Goal: Book appointment/travel/reservation

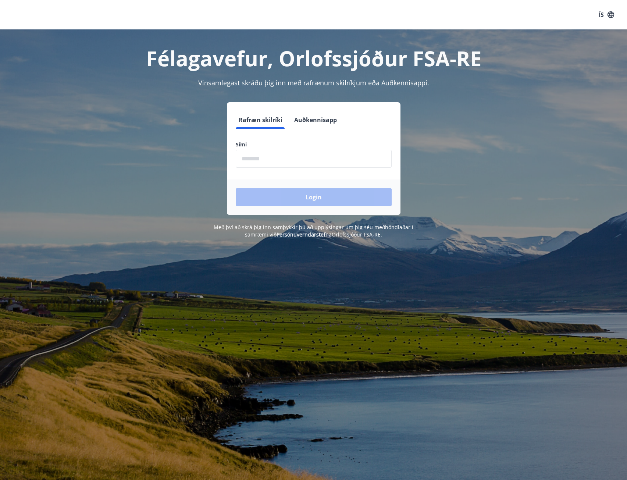
click at [265, 158] on input "phone" at bounding box center [314, 159] width 156 height 18
type input "********"
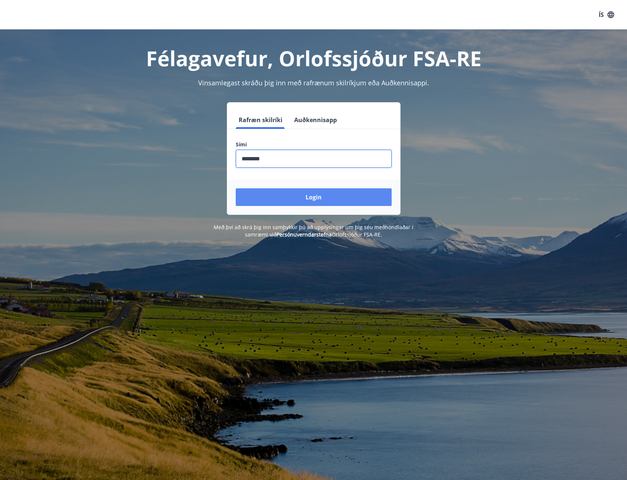
click at [315, 196] on button "Login" at bounding box center [314, 197] width 156 height 18
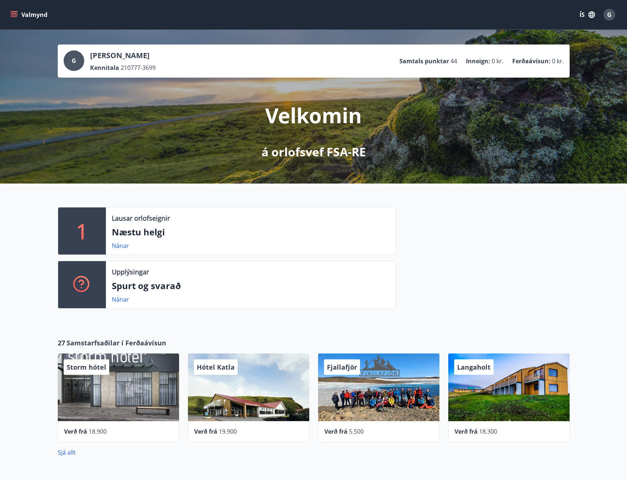
click at [15, 14] on icon "menu" at bounding box center [14, 13] width 7 height 1
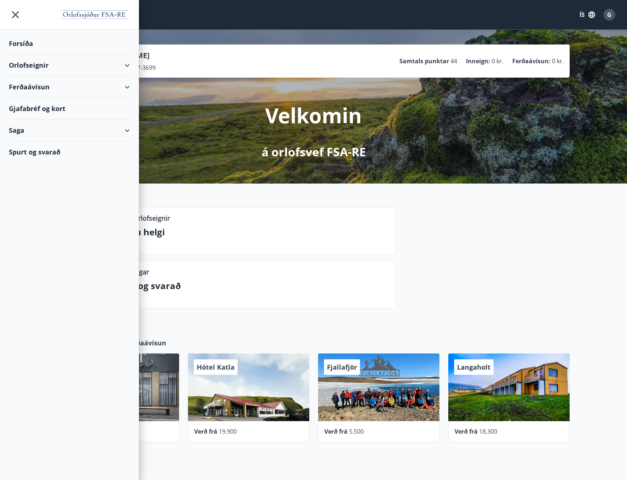
click at [122, 63] on div "Orlofseignir" at bounding box center [69, 65] width 121 height 22
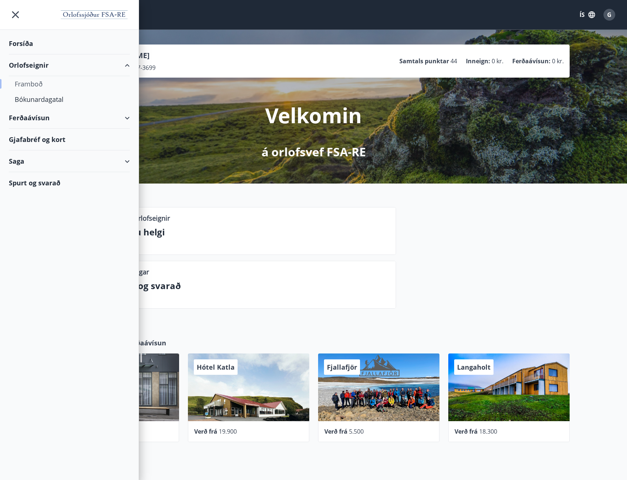
click at [32, 84] on div "Framboð" at bounding box center [69, 83] width 109 height 15
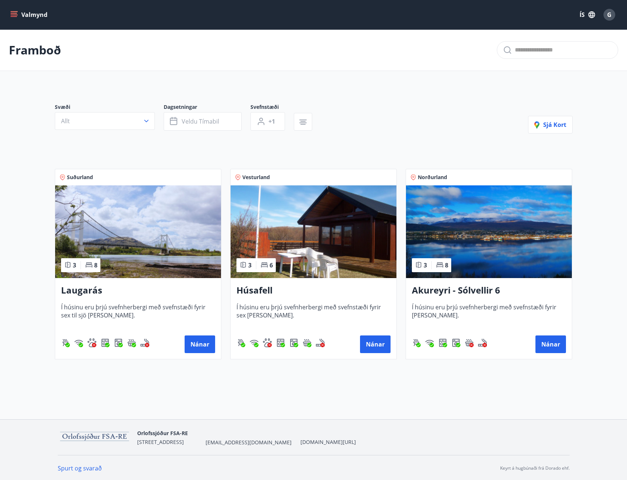
click at [353, 258] on img at bounding box center [314, 231] width 166 height 93
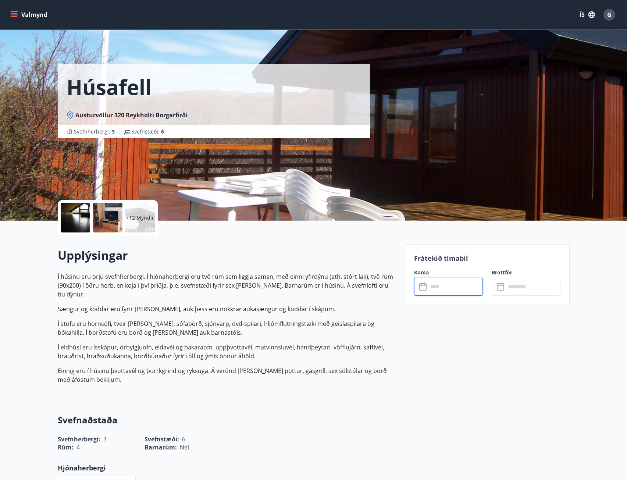
click at [467, 285] on input "text" at bounding box center [455, 287] width 55 height 18
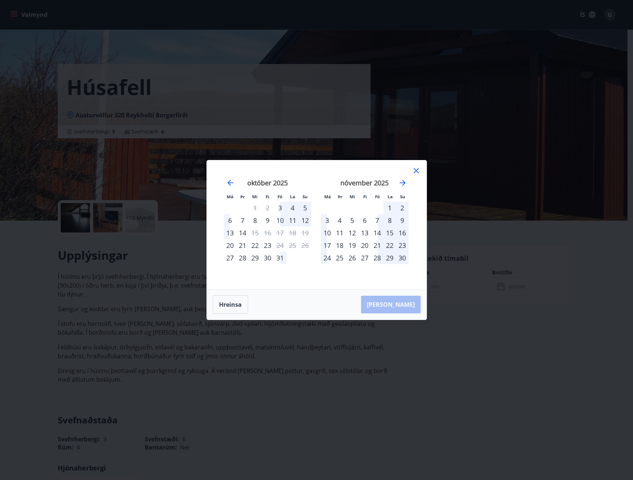
click at [419, 171] on icon at bounding box center [416, 170] width 9 height 9
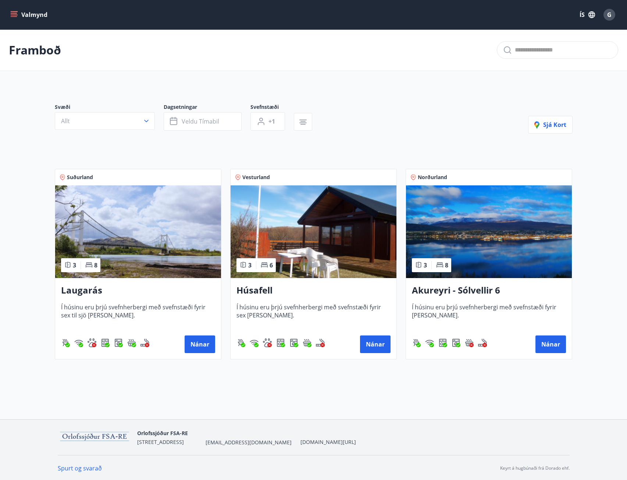
click at [519, 263] on img at bounding box center [489, 231] width 166 height 93
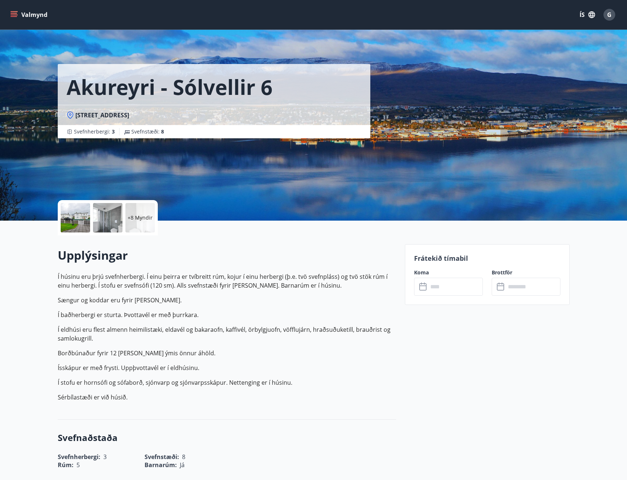
click at [454, 290] on input "text" at bounding box center [455, 287] width 55 height 18
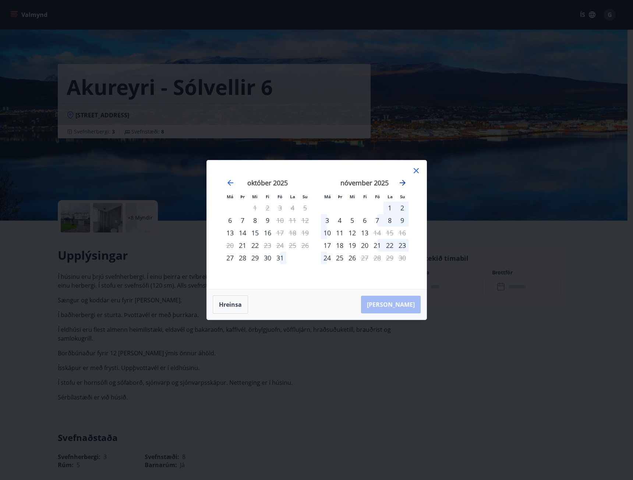
click at [402, 181] on icon "Move forward to switch to the next month." at bounding box center [402, 182] width 9 height 9
click at [403, 182] on icon "Move forward to switch to the next month." at bounding box center [402, 182] width 9 height 9
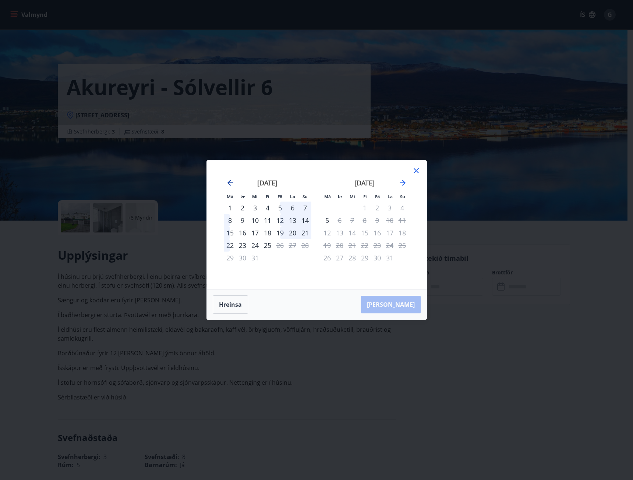
click at [230, 182] on icon "Move backward to switch to the previous month." at bounding box center [230, 182] width 9 height 9
click at [227, 182] on icon "Move backward to switch to the previous month." at bounding box center [230, 182] width 9 height 9
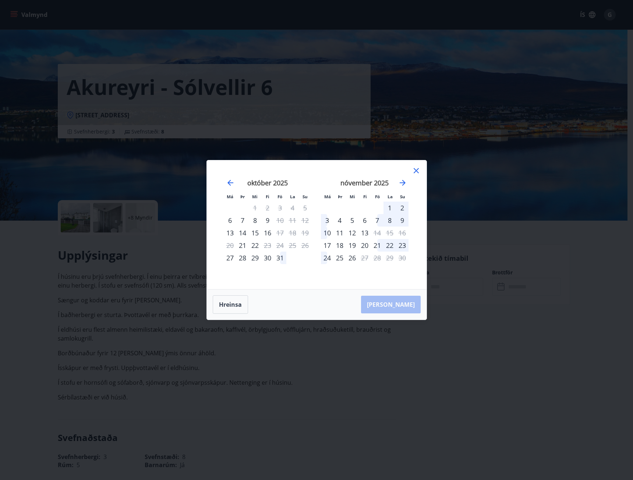
click at [415, 172] on icon at bounding box center [416, 170] width 5 height 5
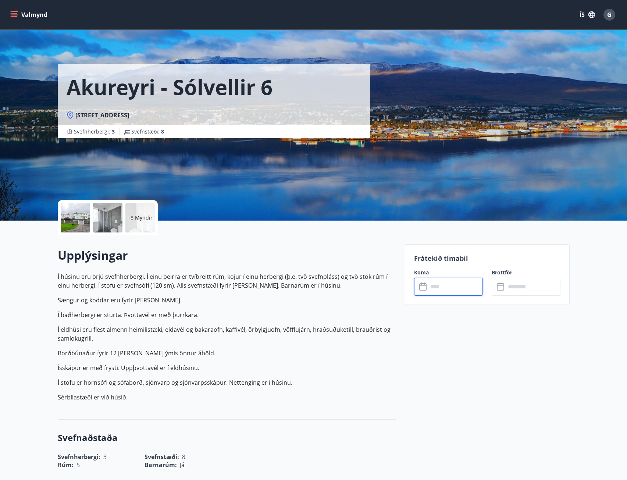
click at [612, 14] on span "G" at bounding box center [610, 15] width 4 height 8
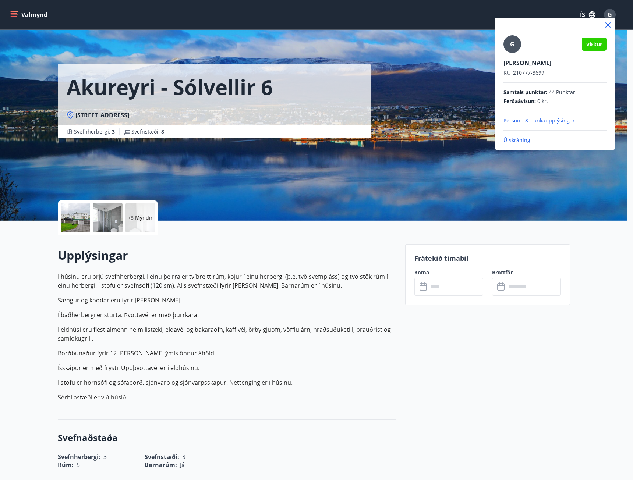
click at [521, 140] on p "Útskráning" at bounding box center [554, 140] width 103 height 7
